Goal: Transaction & Acquisition: Purchase product/service

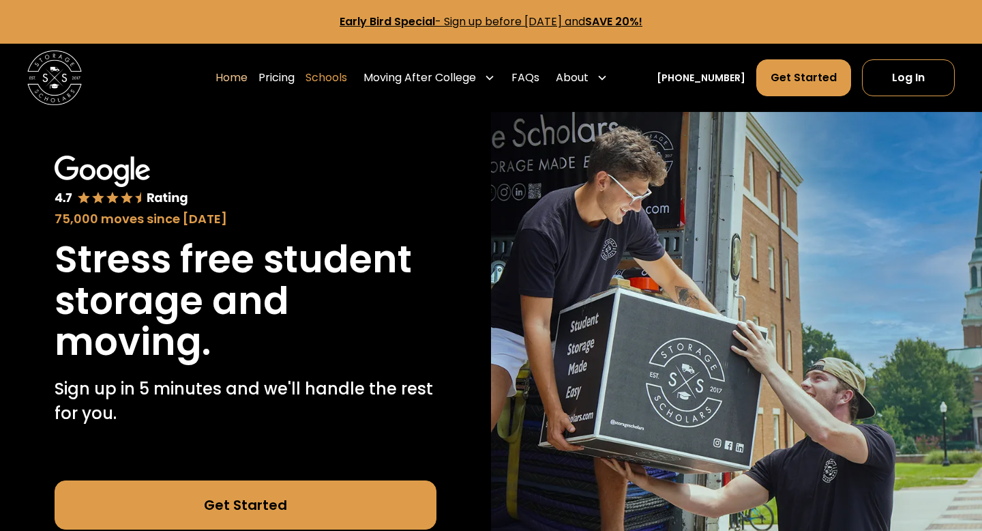
click at [347, 71] on link "Schools" at bounding box center [327, 78] width 42 height 38
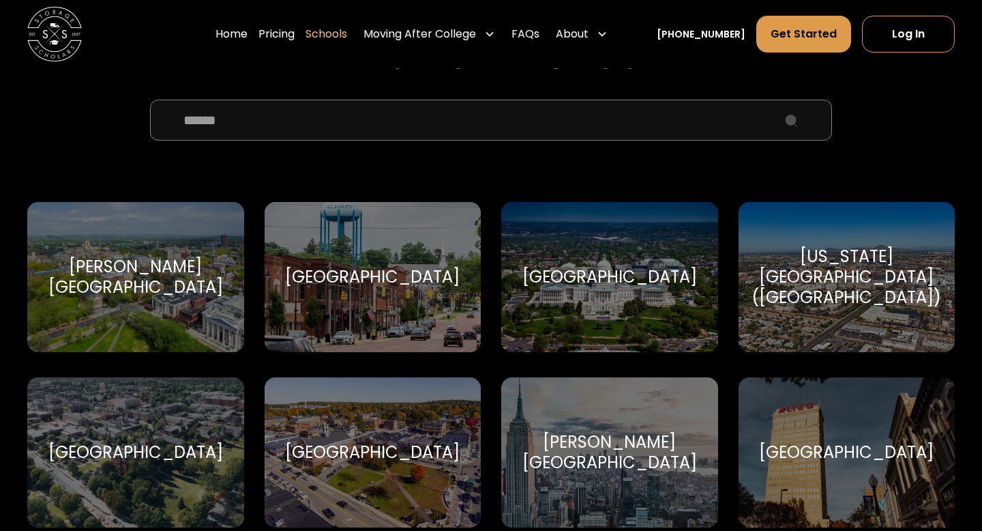
scroll to position [441, 0]
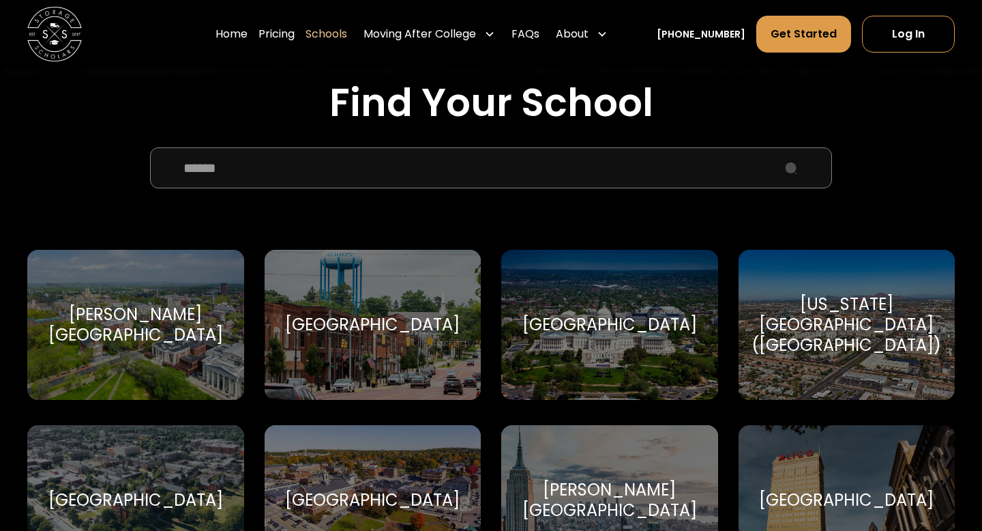
click at [372, 167] on input "School Select Form" at bounding box center [491, 167] width 682 height 41
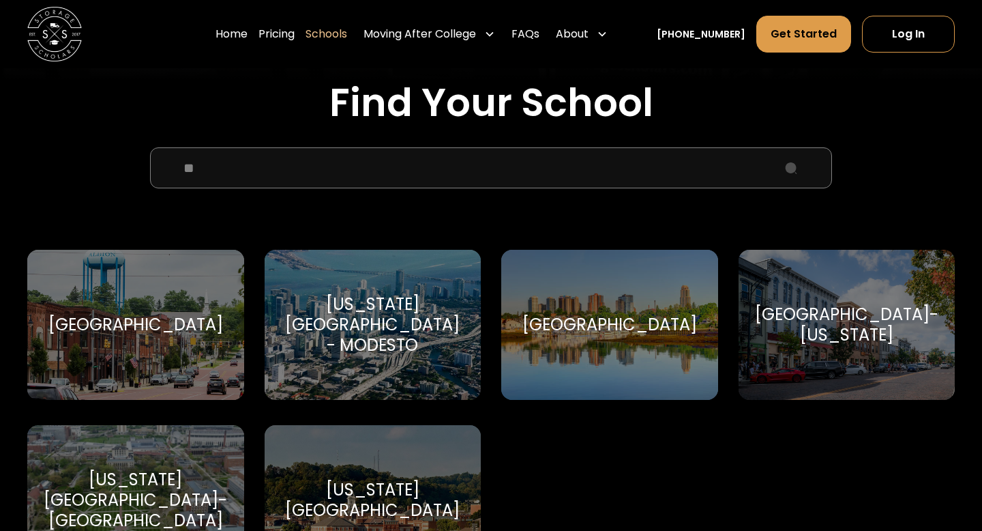
type input "*"
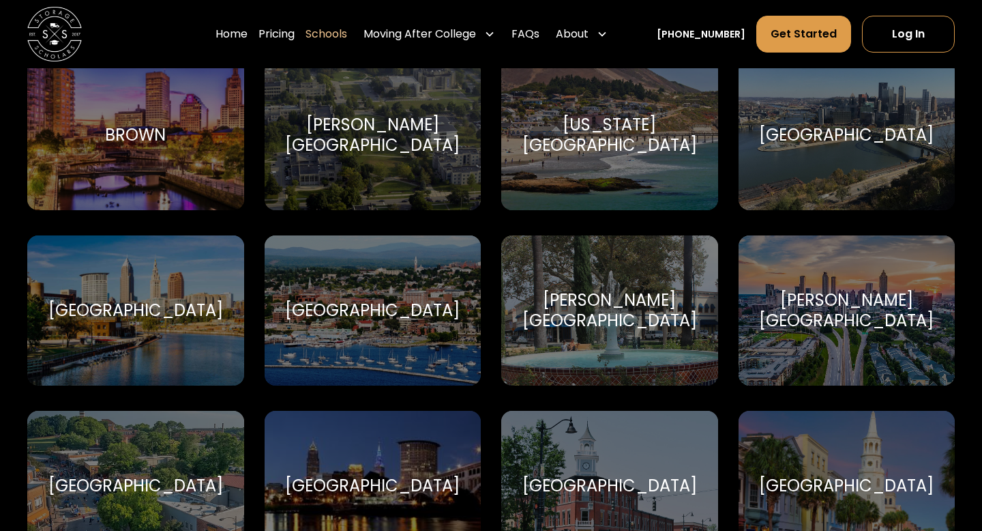
scroll to position [1183, 0]
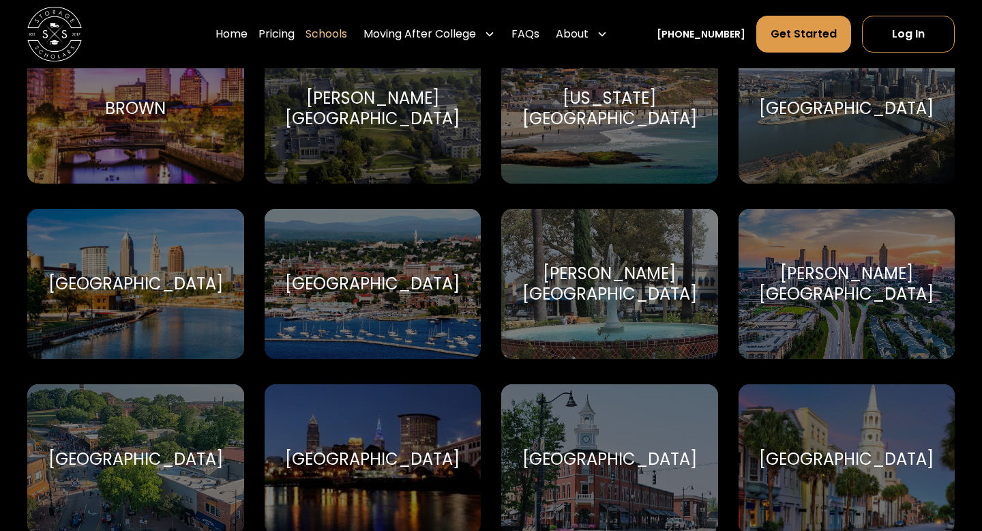
click at [574, 316] on div "Chapman University Chapman University" at bounding box center [609, 284] width 217 height 150
click at [576, 295] on div "Chapman University Chapman University" at bounding box center [609, 284] width 217 height 150
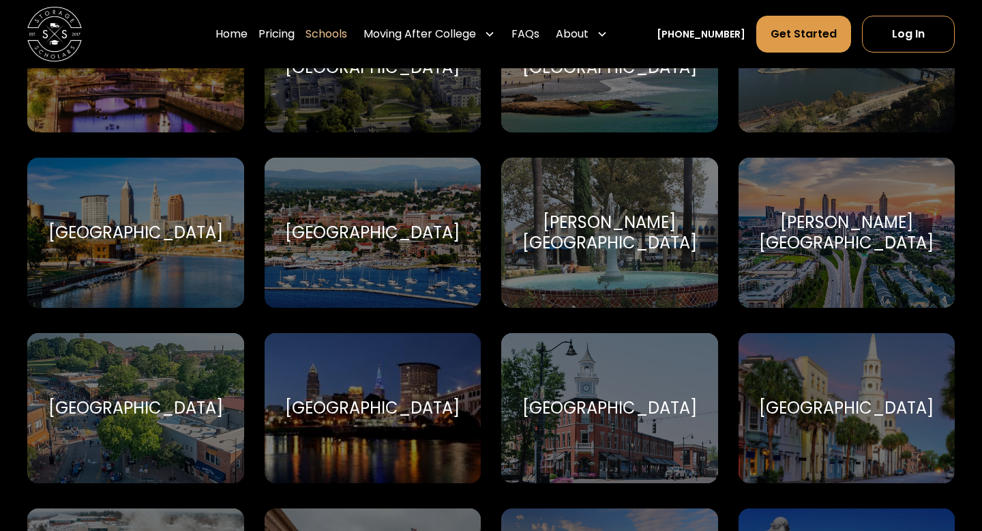
scroll to position [1273, 0]
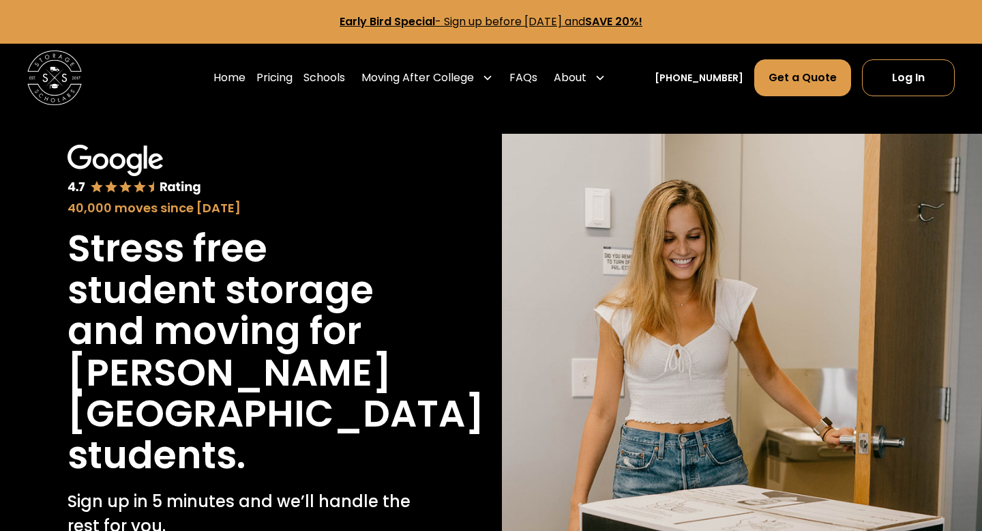
click at [579, 295] on img at bounding box center [742, 408] width 480 height 548
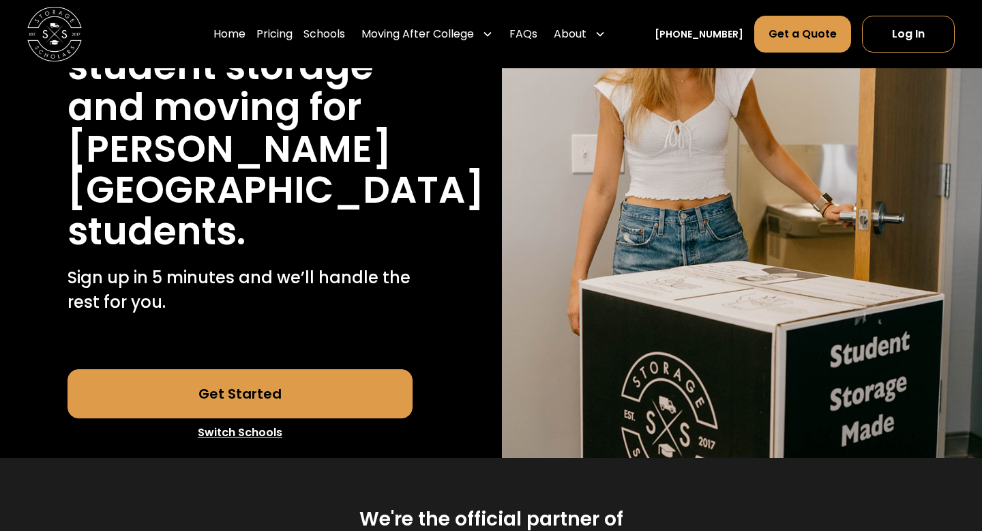
scroll to position [283, 0]
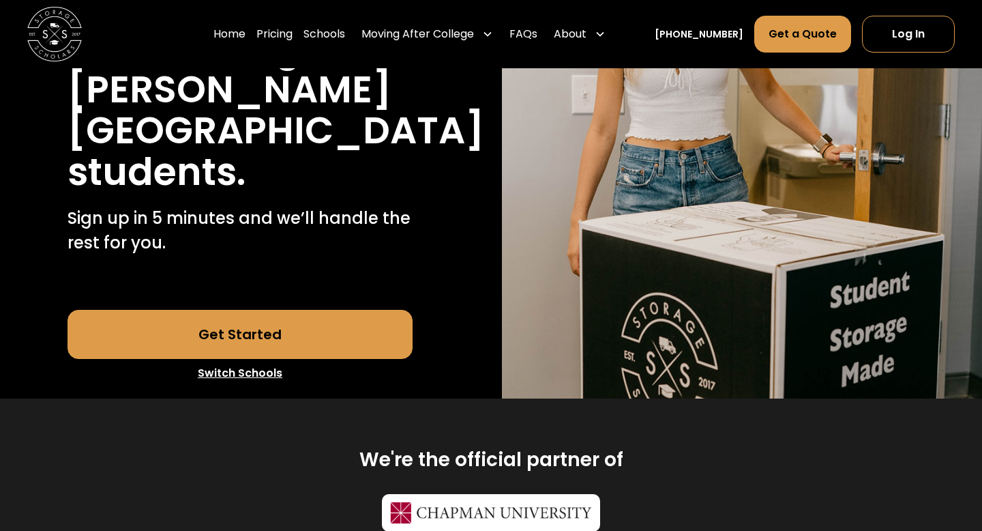
click at [318, 334] on link "Get Started" at bounding box center [241, 334] width 346 height 49
click at [537, 33] on link "FAQs" at bounding box center [523, 34] width 28 height 38
click at [290, 37] on link "Pricing" at bounding box center [274, 34] width 36 height 38
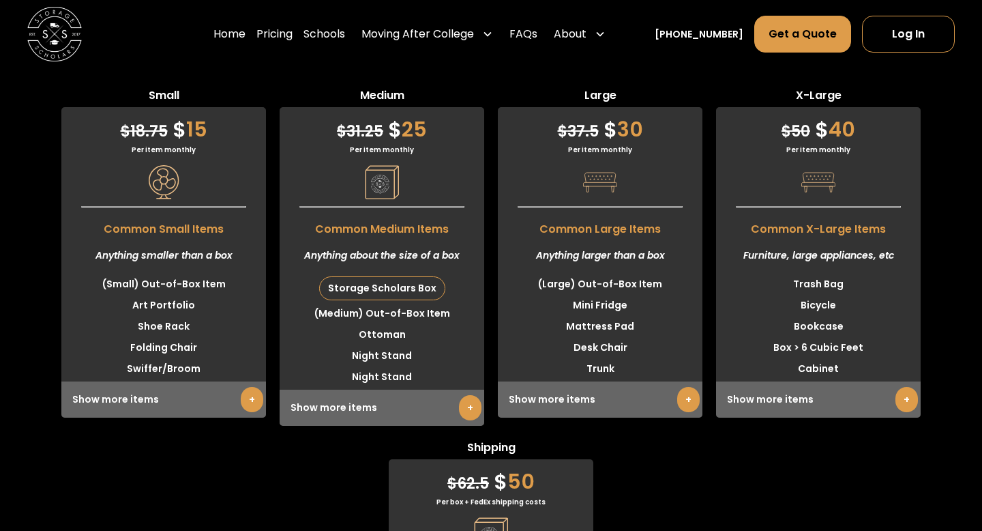
scroll to position [4189, 0]
